Goal: Browse casually

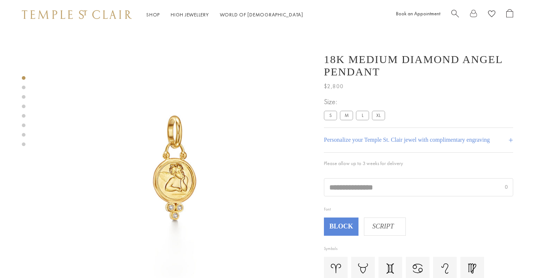
click at [108, 16] on img at bounding box center [77, 14] width 110 height 9
